Goal: Task Accomplishment & Management: Use online tool/utility

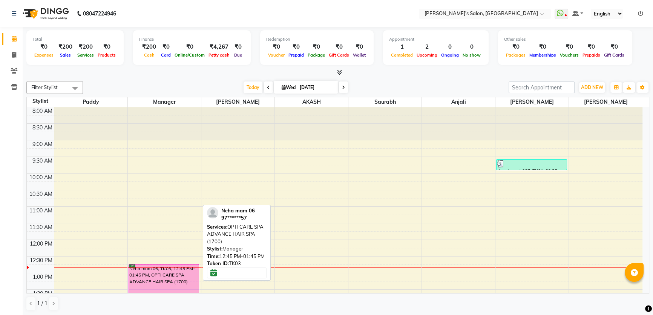
click at [163, 280] on div "Neha mam 06, TK03, 12:45 PM-01:45 PM, OPTI CARE SPA ADVANCE HAIR SPA (1700)" at bounding box center [164, 280] width 70 height 32
select select "6"
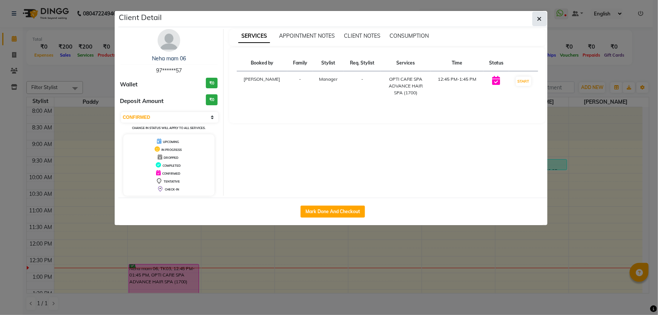
click at [538, 20] on icon "button" at bounding box center [539, 19] width 5 height 6
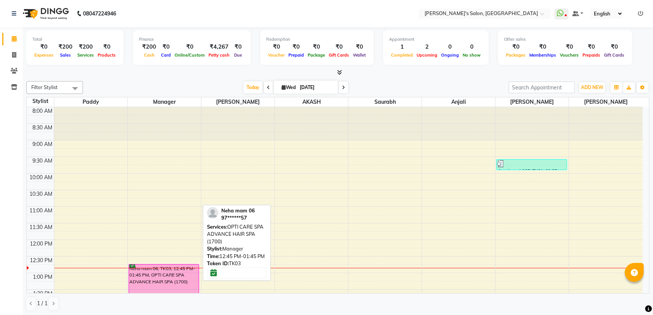
click at [184, 278] on div "Neha mam 06, TK03, 12:45 PM-01:45 PM, OPTI CARE SPA ADVANCE HAIR SPA (1700)" at bounding box center [164, 280] width 70 height 32
select select "6"
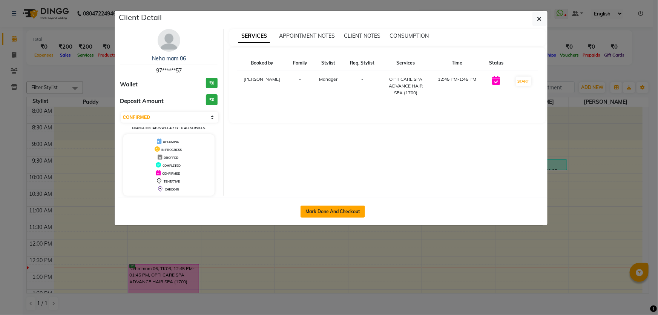
click at [350, 214] on button "Mark Done And Checkout" at bounding box center [332, 211] width 64 height 12
select select "service"
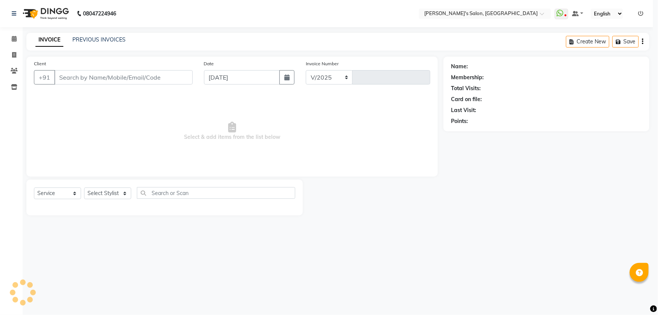
select select "7366"
type input "1249"
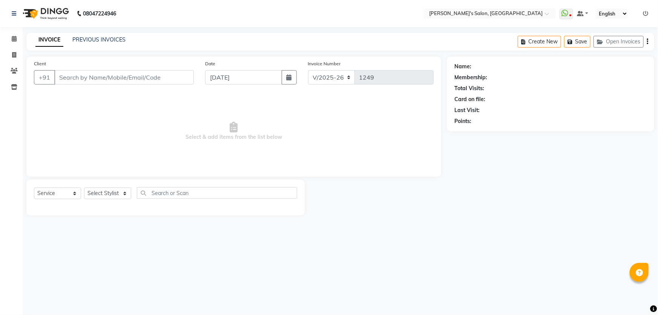
type input "97******57"
select select "63835"
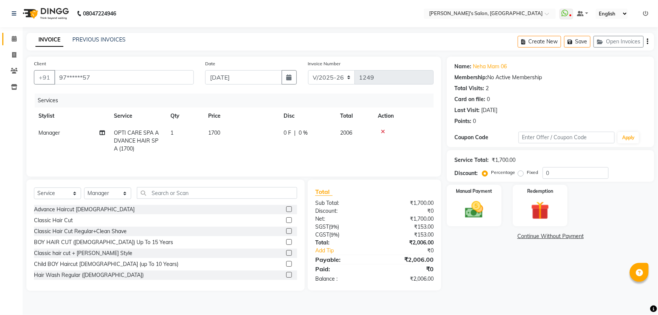
click at [15, 38] on icon at bounding box center [14, 39] width 5 height 6
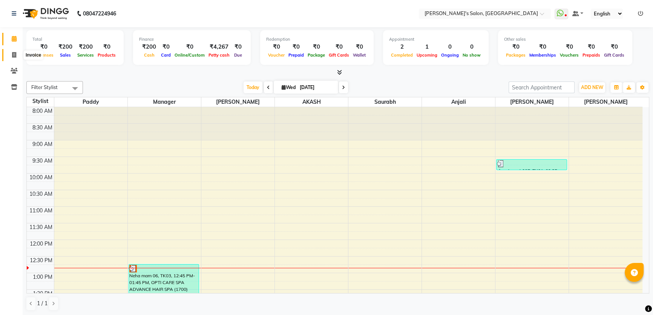
click at [12, 58] on span at bounding box center [14, 55] width 13 height 9
select select "7366"
select select "service"
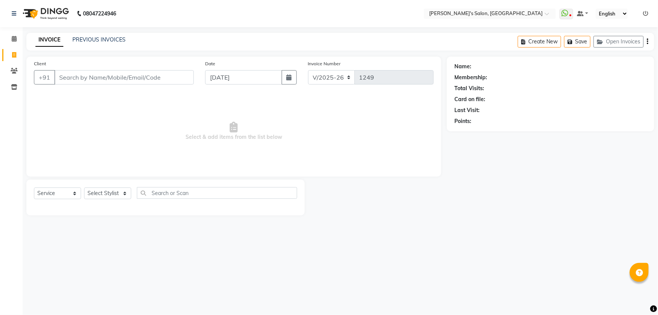
click at [69, 82] on input "Client" at bounding box center [123, 77] width 139 height 14
click at [14, 38] on icon at bounding box center [14, 39] width 5 height 6
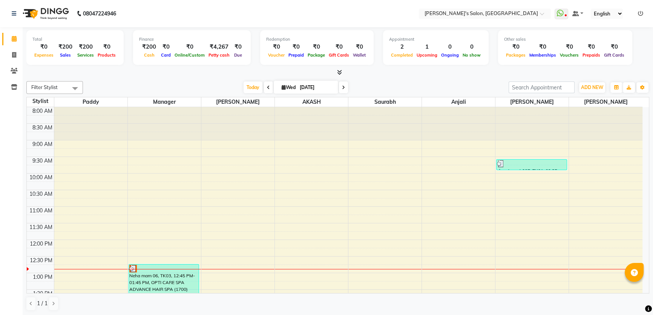
click at [638, 12] on icon at bounding box center [640, 13] width 5 height 5
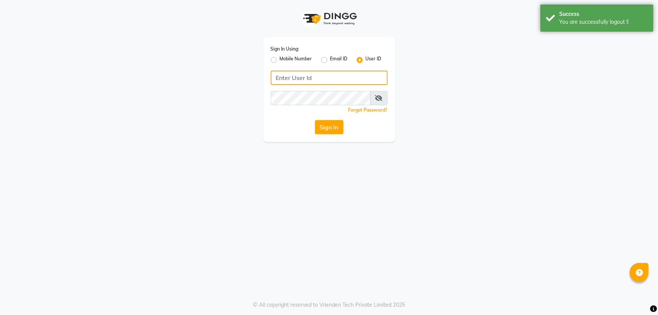
type input "8279543673"
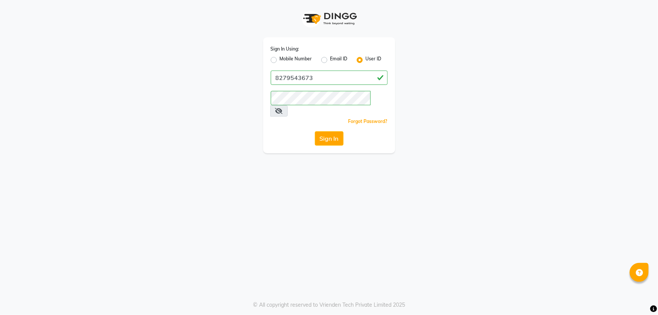
click at [276, 64] on div "Mobile Number" at bounding box center [291, 59] width 41 height 9
click at [280, 62] on label "Mobile Number" at bounding box center [296, 59] width 32 height 9
click at [280, 60] on input "Mobile Number" at bounding box center [282, 57] width 5 height 5
radio input "true"
radio input "false"
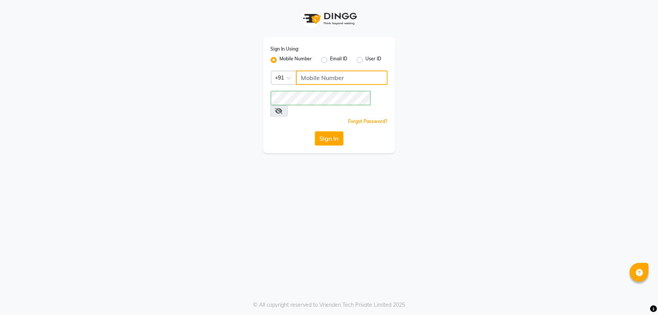
click at [316, 79] on input "Username" at bounding box center [342, 77] width 92 height 14
type input "7888059666"
click at [326, 131] on button "Sign In" at bounding box center [329, 138] width 29 height 14
